Goal: Information Seeking & Learning: Find specific fact

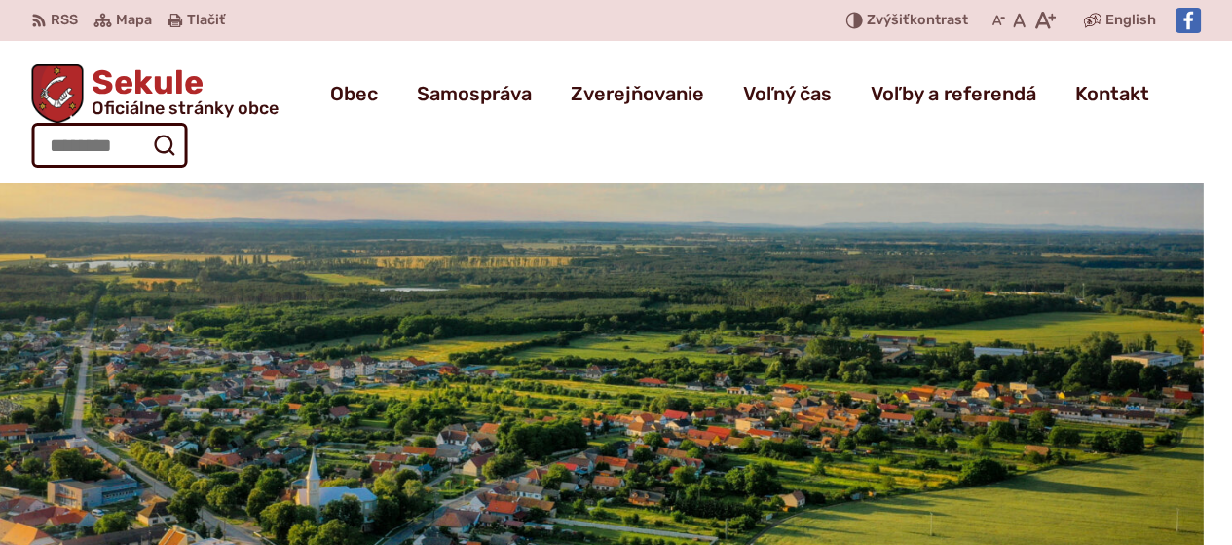
click at [518, 52] on div "Sekule Oficiálne stránky obce Prepnúť Menu Obec blok História a kronika obce Od…" at bounding box center [616, 112] width 1170 height 142
click at [153, 143] on icon "submit" at bounding box center [163, 144] width 23 height 23
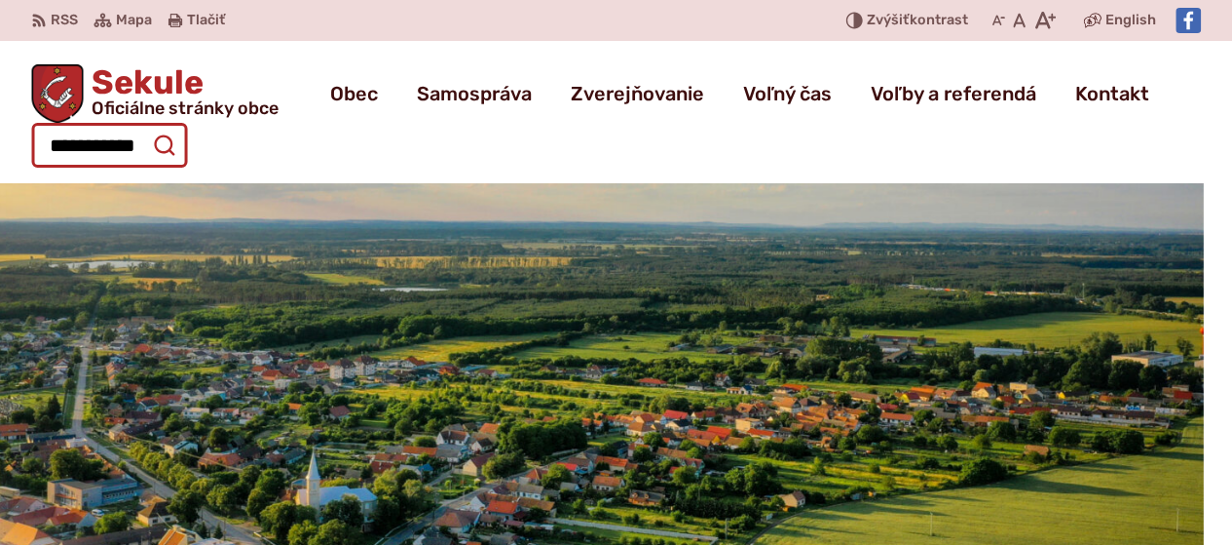
scroll to position [0, 10]
type input "**********"
click at [146, 128] on button "Odoslať vyhľadávací formulár" at bounding box center [163, 145] width 35 height 35
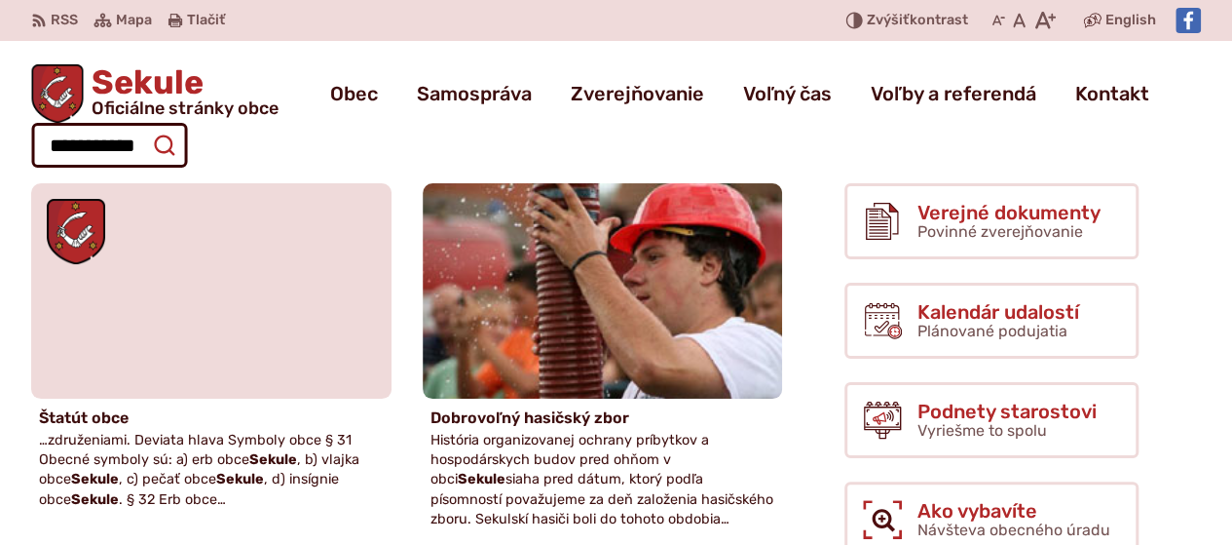
click at [152, 138] on icon "submit" at bounding box center [163, 144] width 23 height 23
click at [158, 141] on icon "submit" at bounding box center [163, 144] width 23 height 23
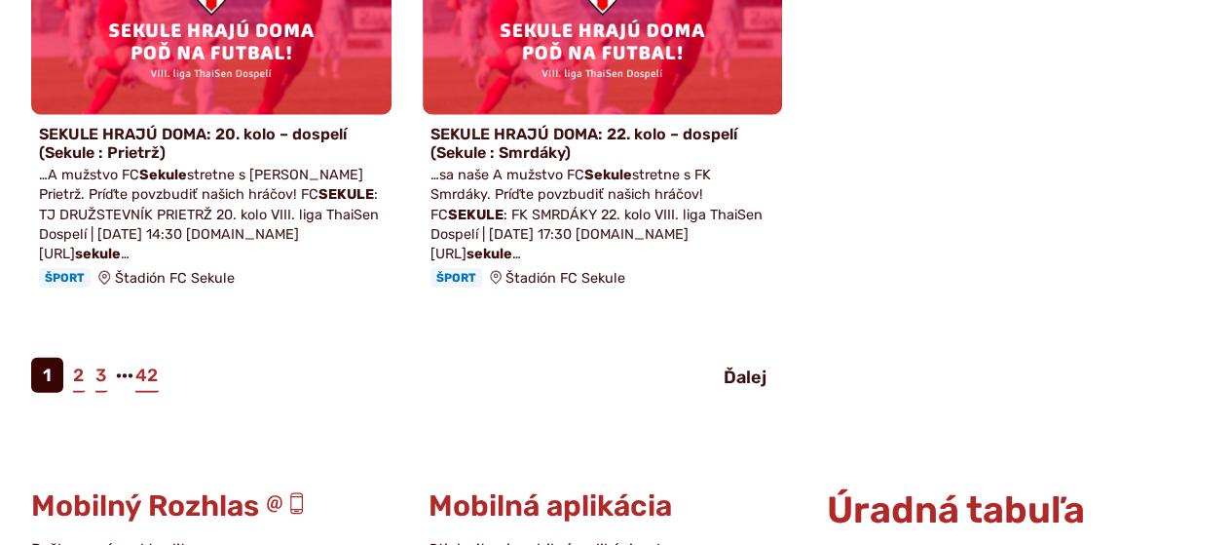
scroll to position [2396, 0]
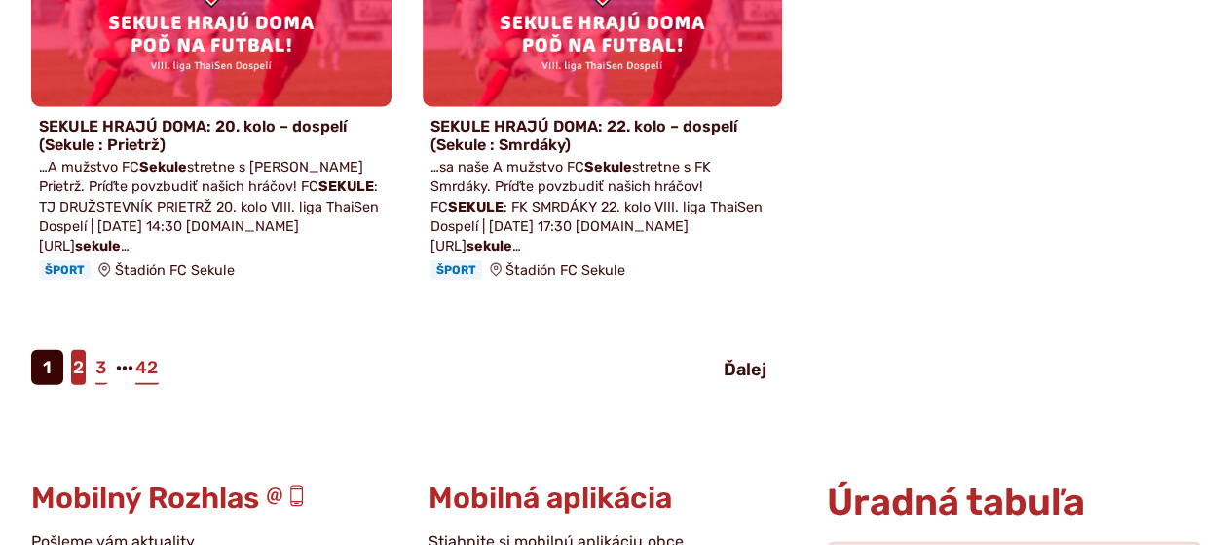
click at [72, 350] on link "2" at bounding box center [78, 367] width 15 height 35
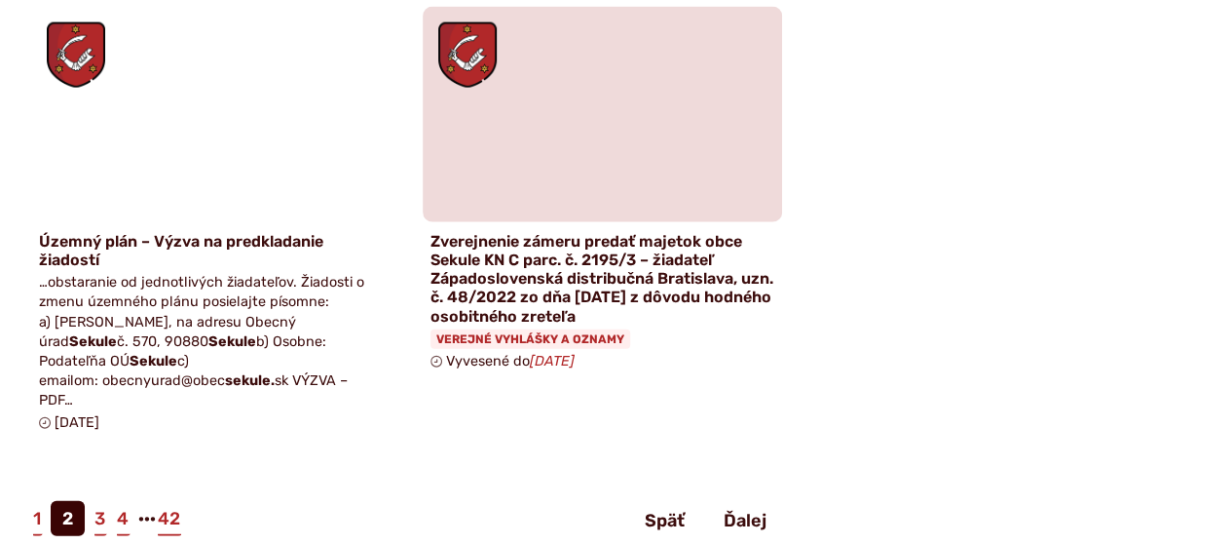
scroll to position [2273, 0]
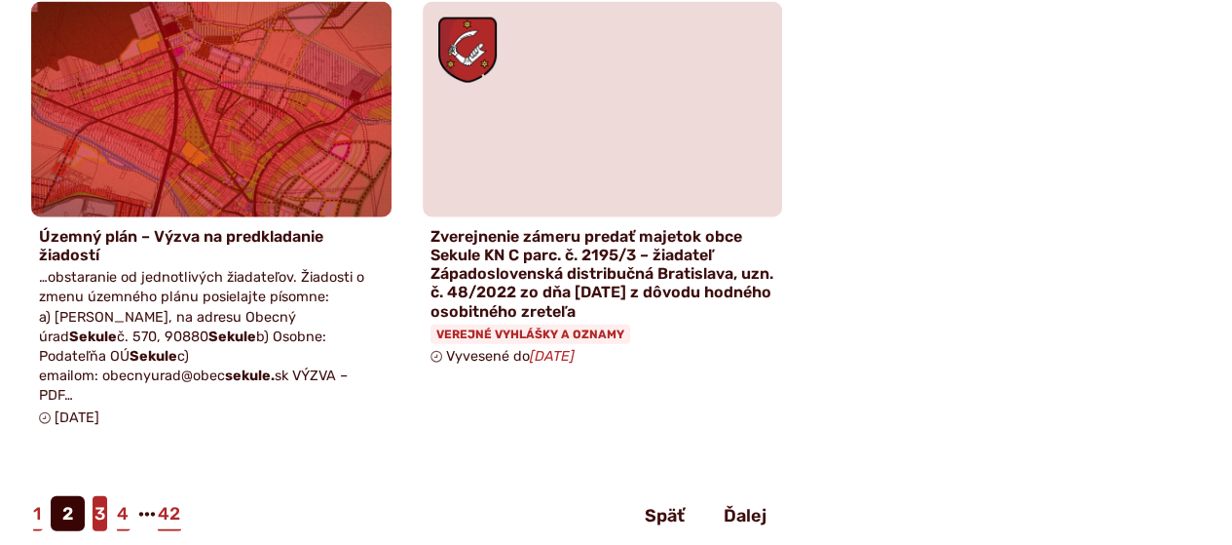
click at [99, 496] on link "3" at bounding box center [100, 513] width 15 height 35
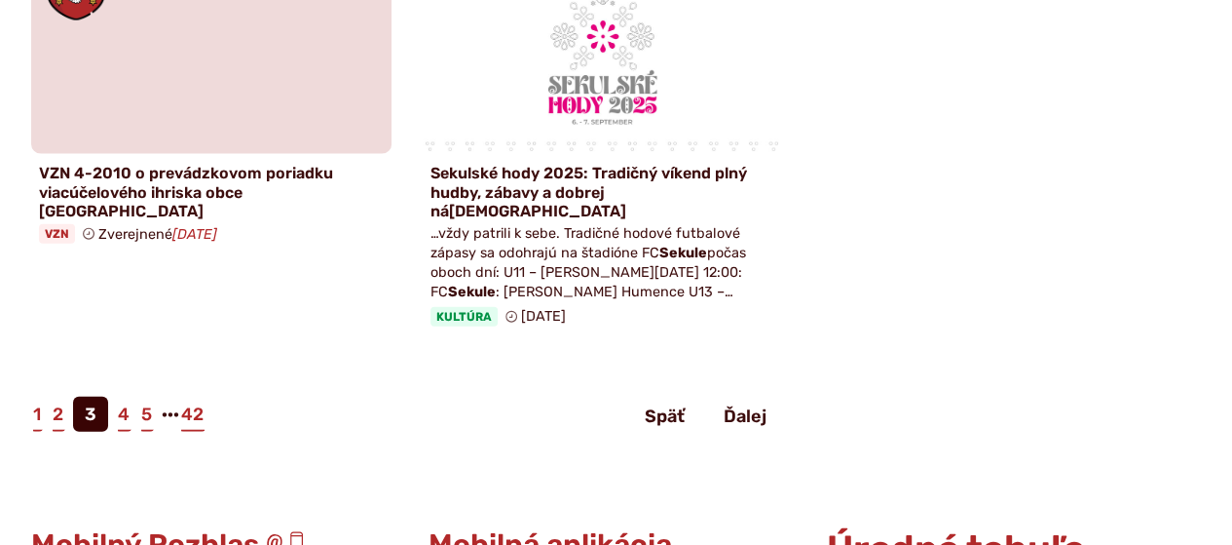
scroll to position [2195, 0]
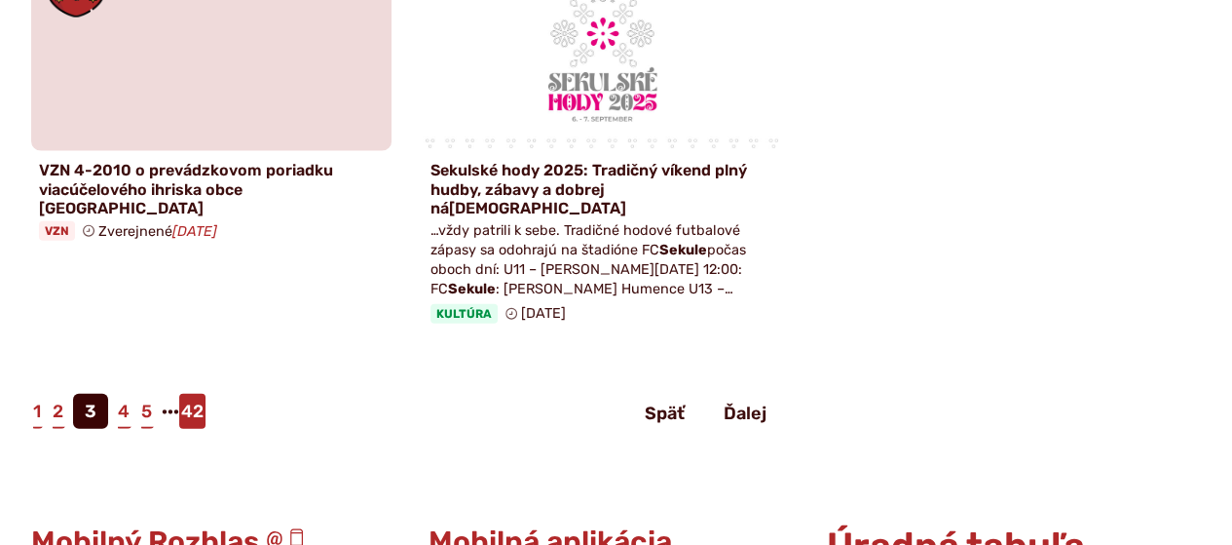
click at [203, 394] on link "42" at bounding box center [192, 411] width 26 height 35
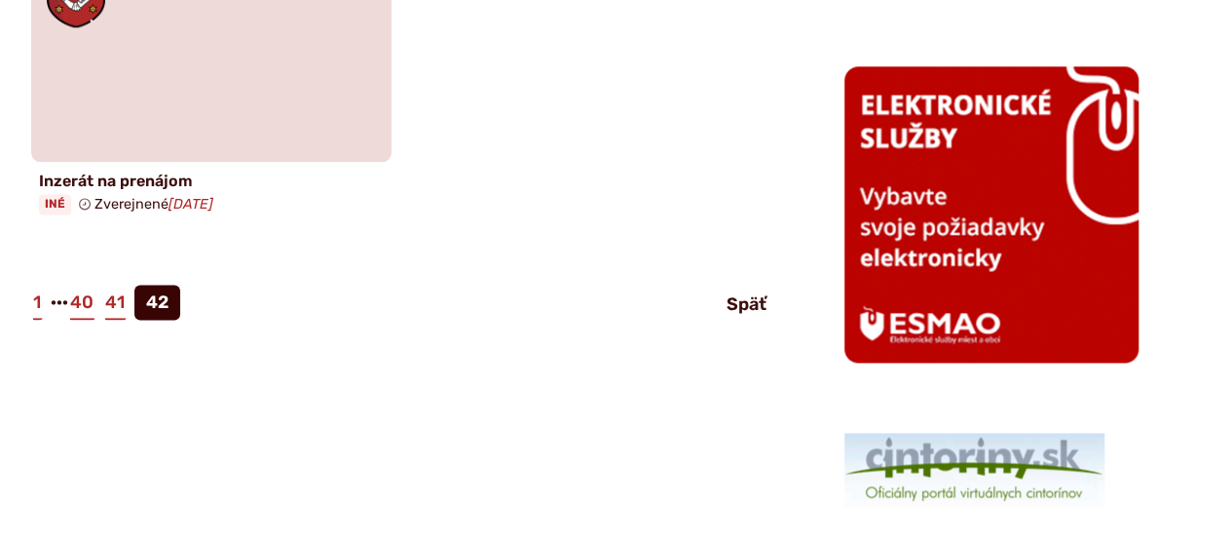
scroll to position [1253, 0]
click at [113, 303] on link "41" at bounding box center [114, 301] width 23 height 35
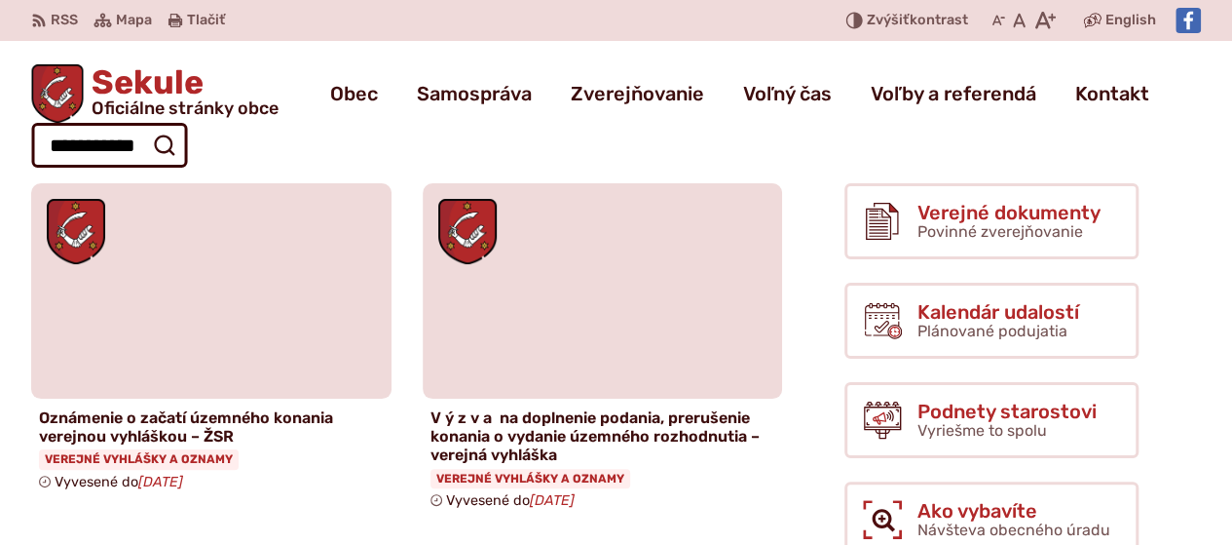
click at [750, 130] on div "Sekule Oficiálne stránky obce Prepnúť Menu Obec blok História a kronika obce Od…" at bounding box center [616, 112] width 1170 height 142
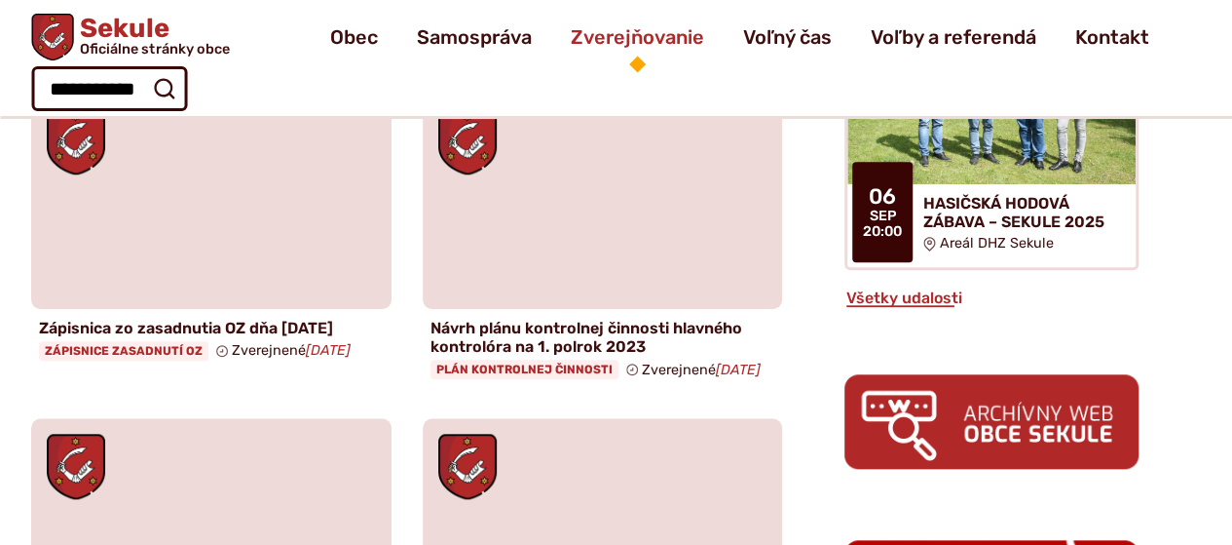
scroll to position [734, 0]
